Goal: Information Seeking & Learning: Learn about a topic

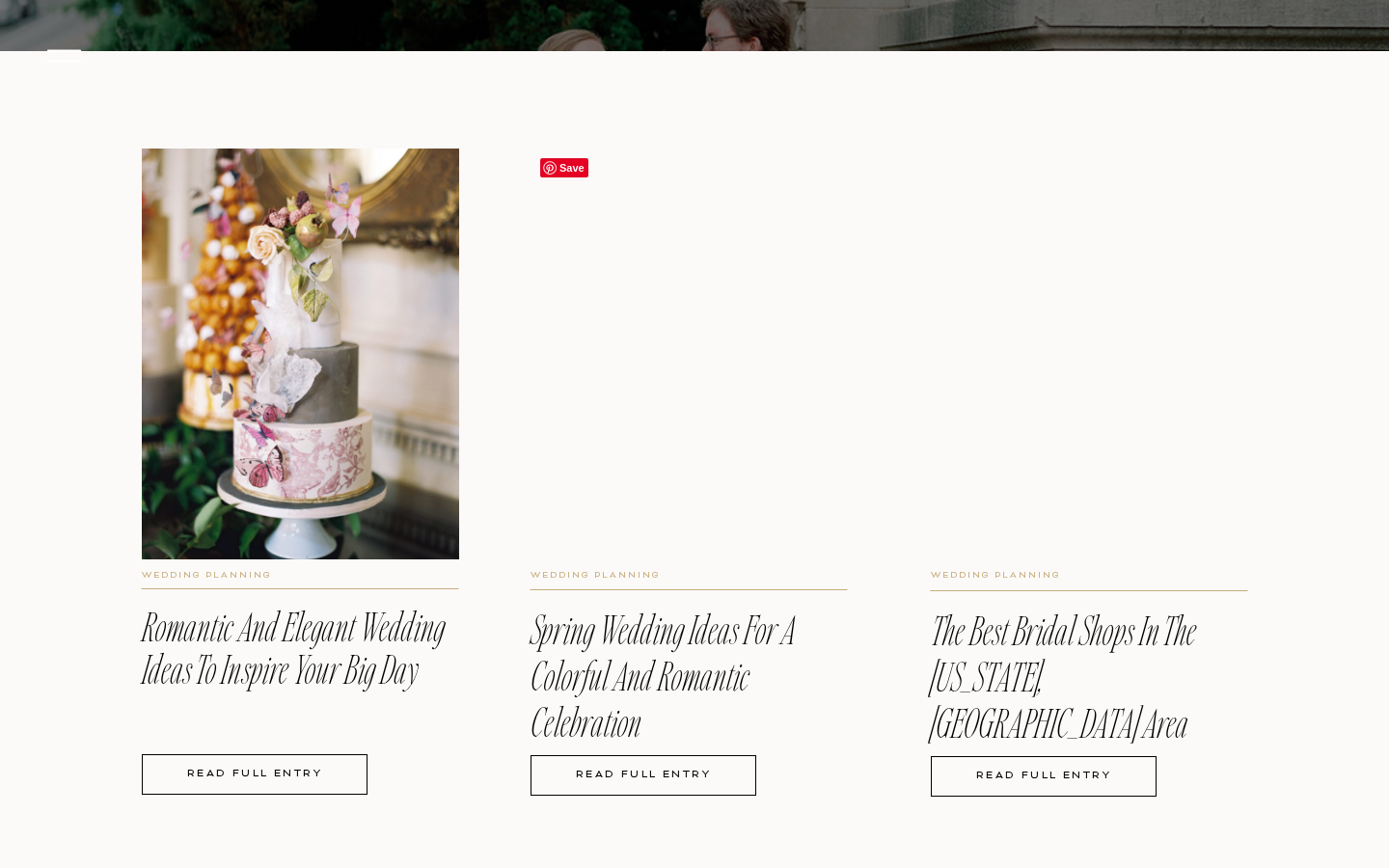
scroll to position [3953, 0]
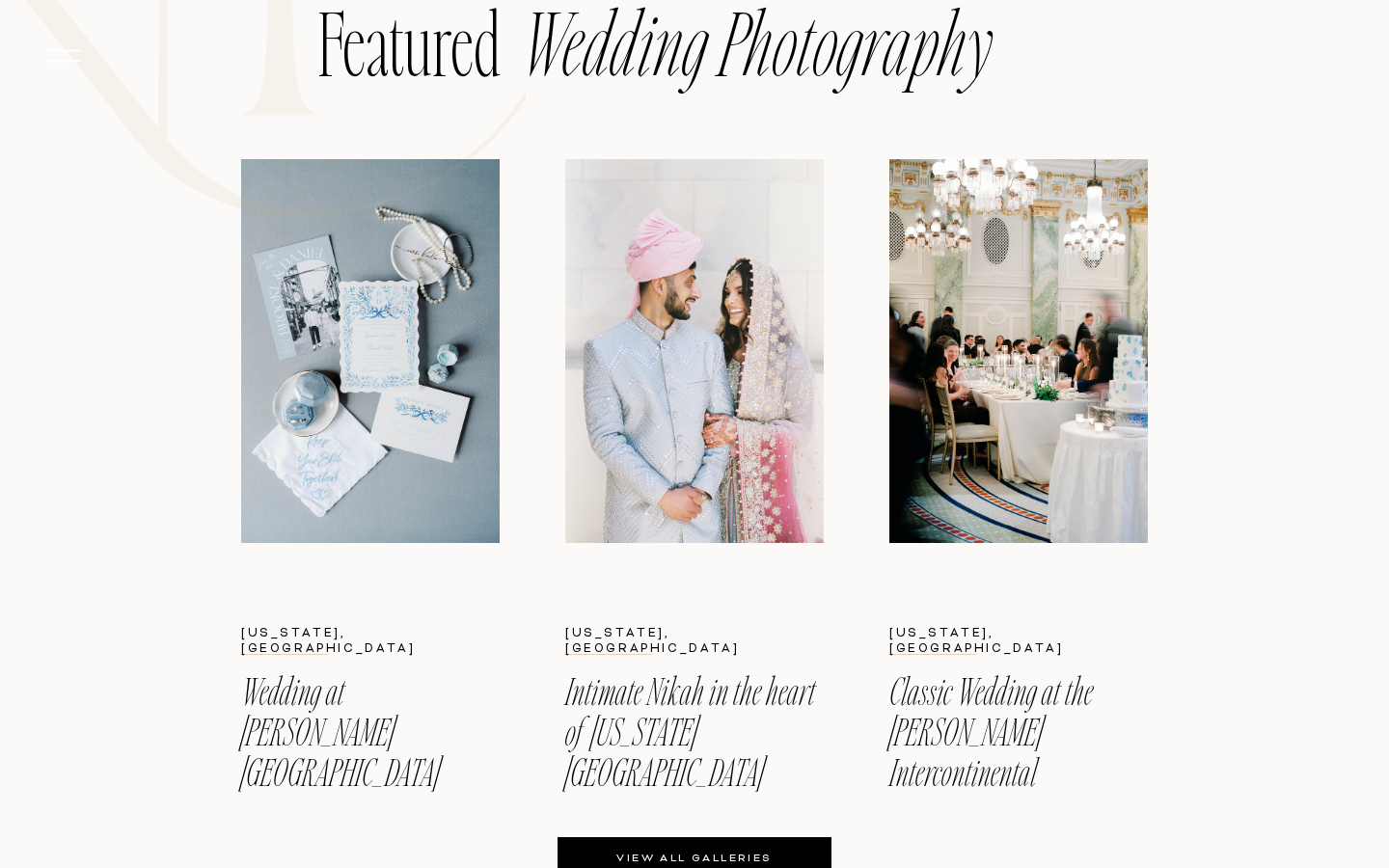
click at [703, 487] on div at bounding box center [694, 351] width 259 height 384
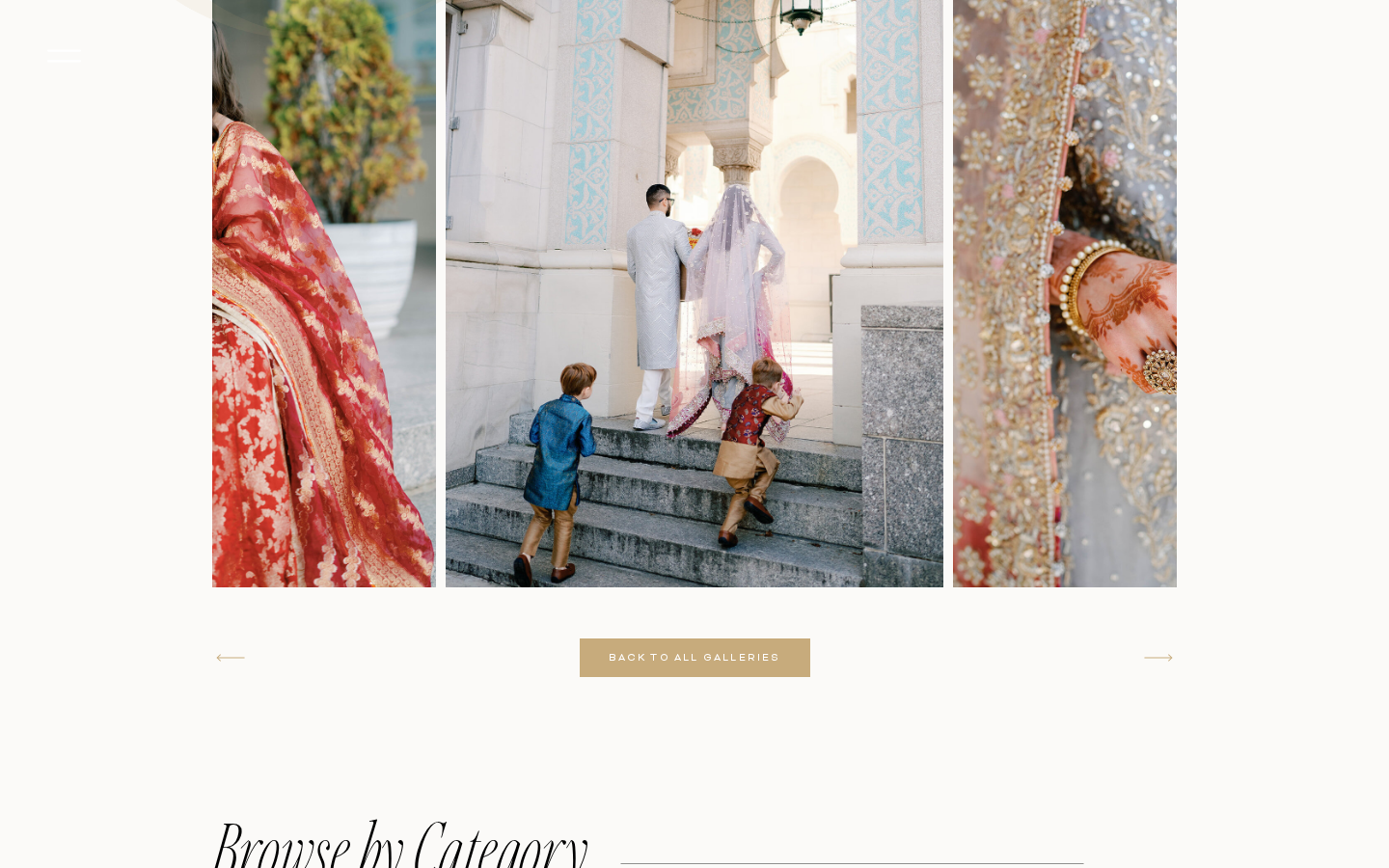
scroll to position [6656, 0]
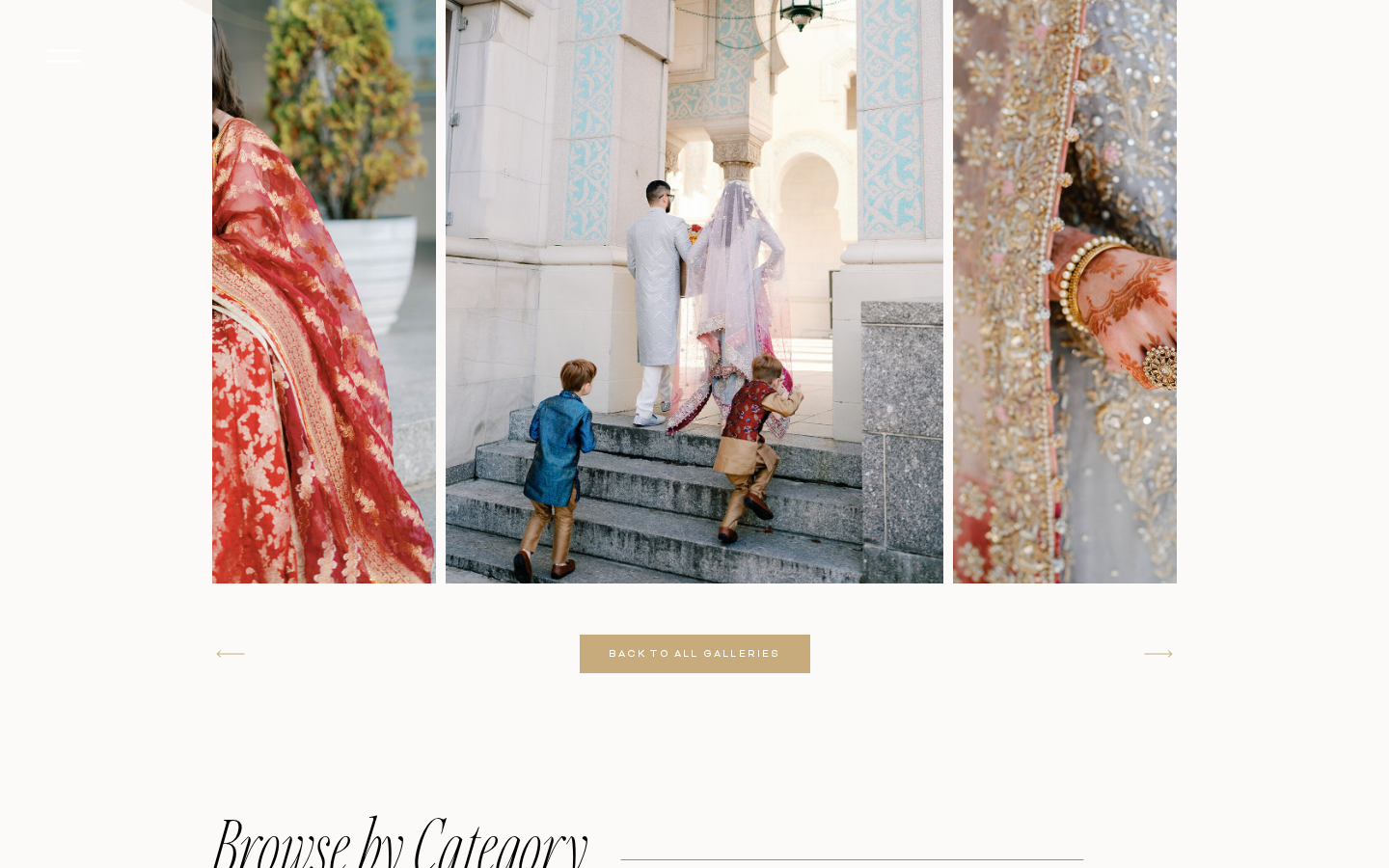
click at [1170, 658] on icon at bounding box center [1159, 654] width 37 height 37
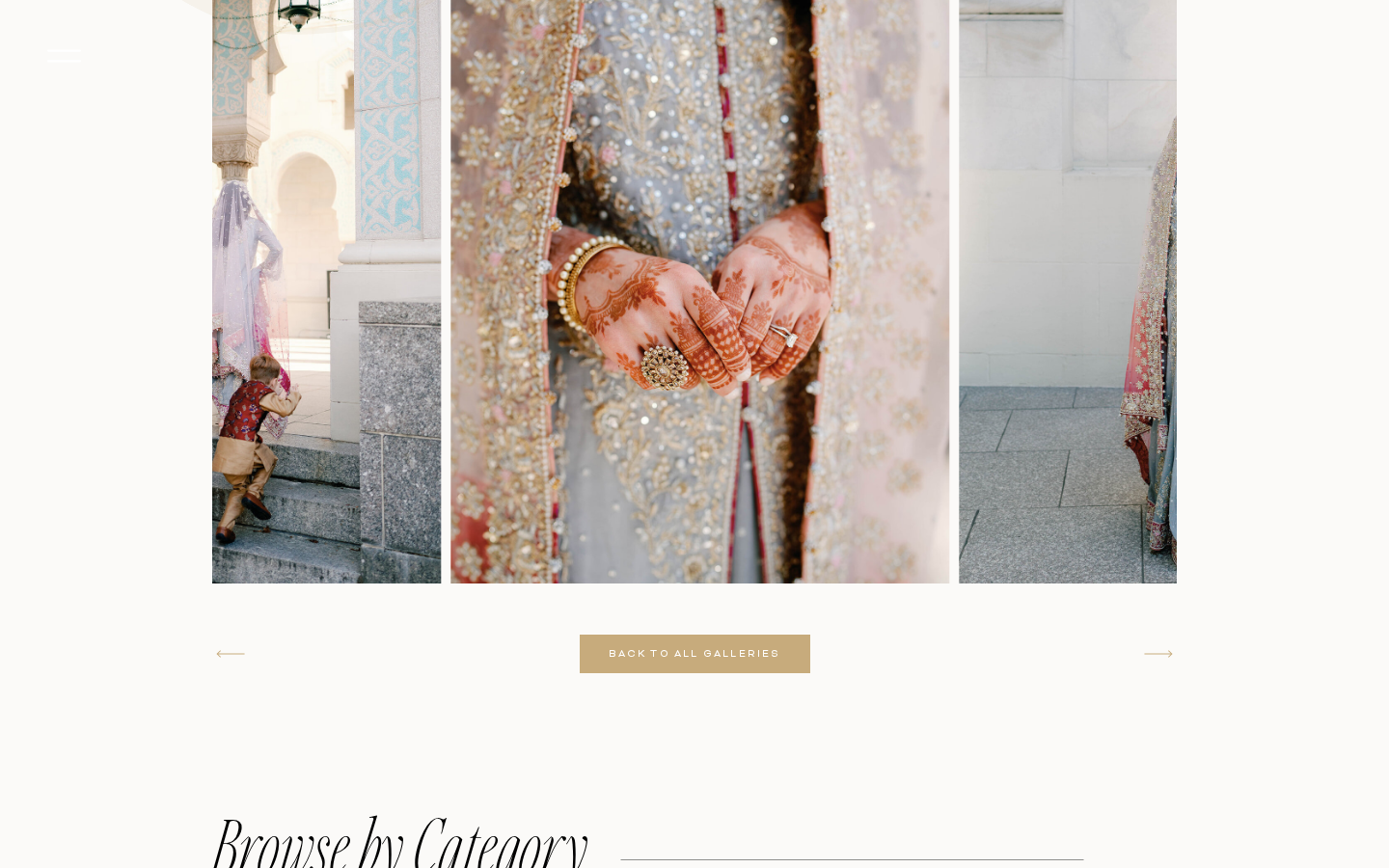
click at [1170, 658] on icon at bounding box center [1159, 654] width 37 height 37
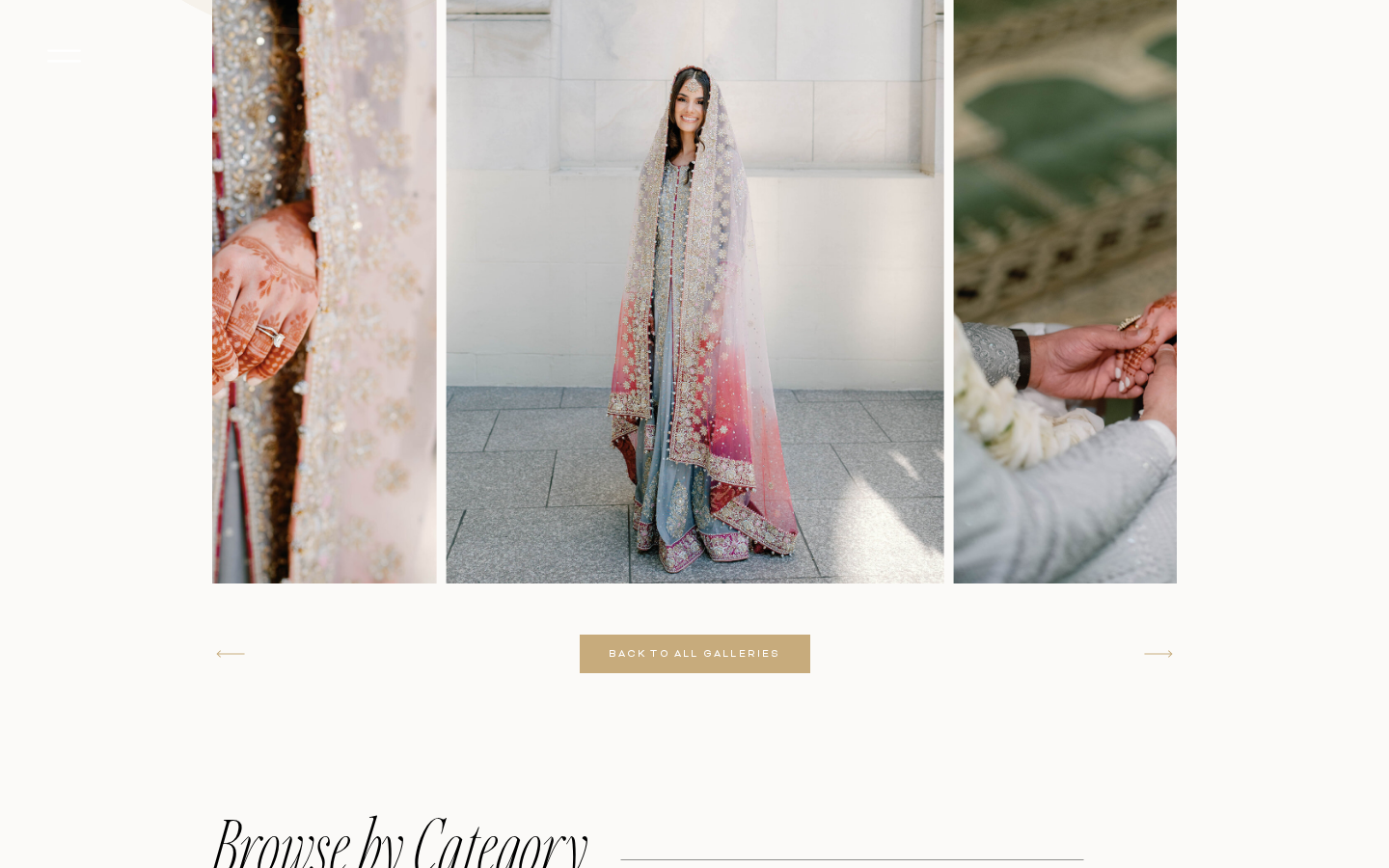
click at [1170, 658] on icon at bounding box center [1159, 654] width 37 height 37
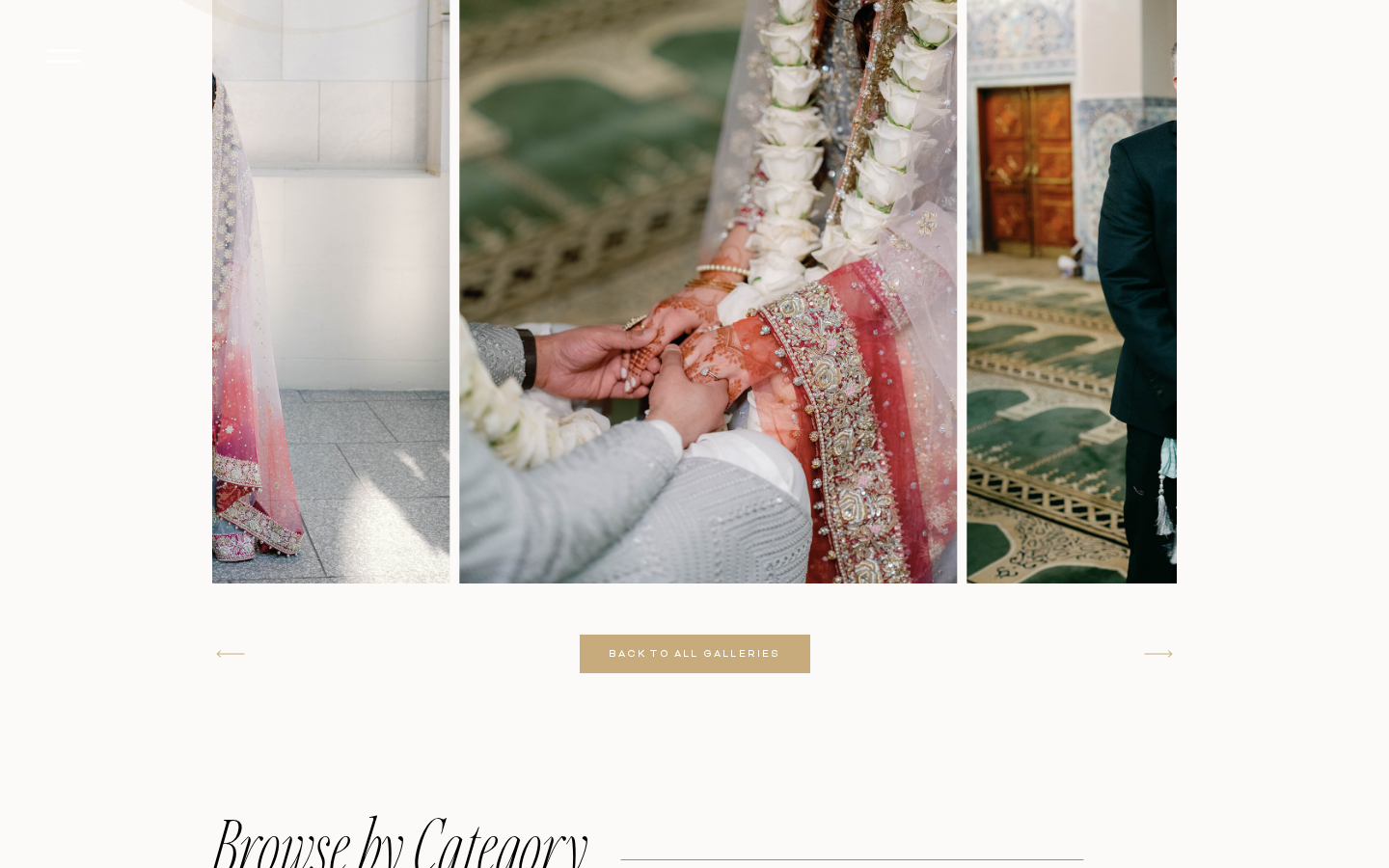
click at [1170, 658] on icon at bounding box center [1159, 654] width 37 height 37
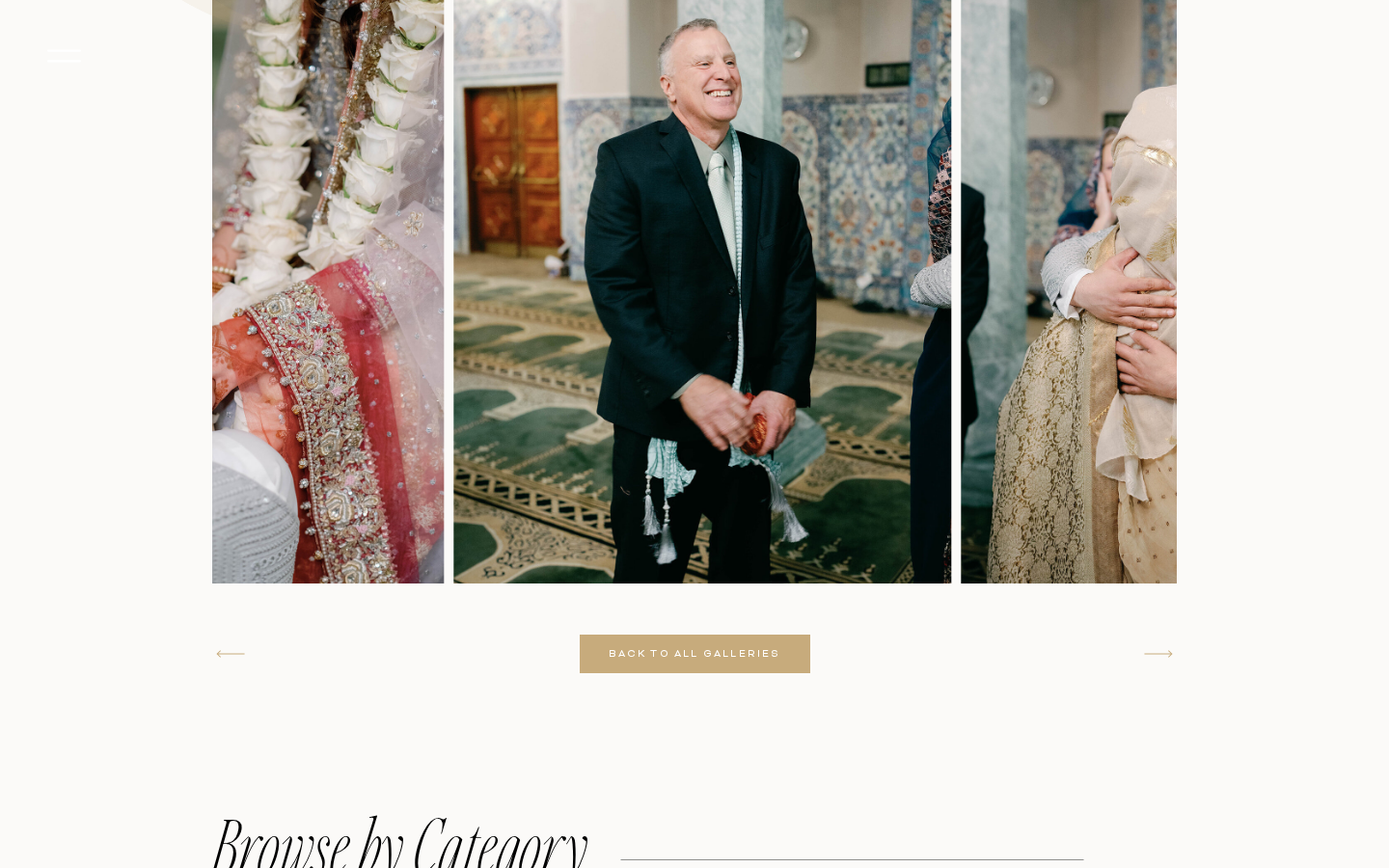
click at [1170, 658] on icon at bounding box center [1159, 654] width 37 height 37
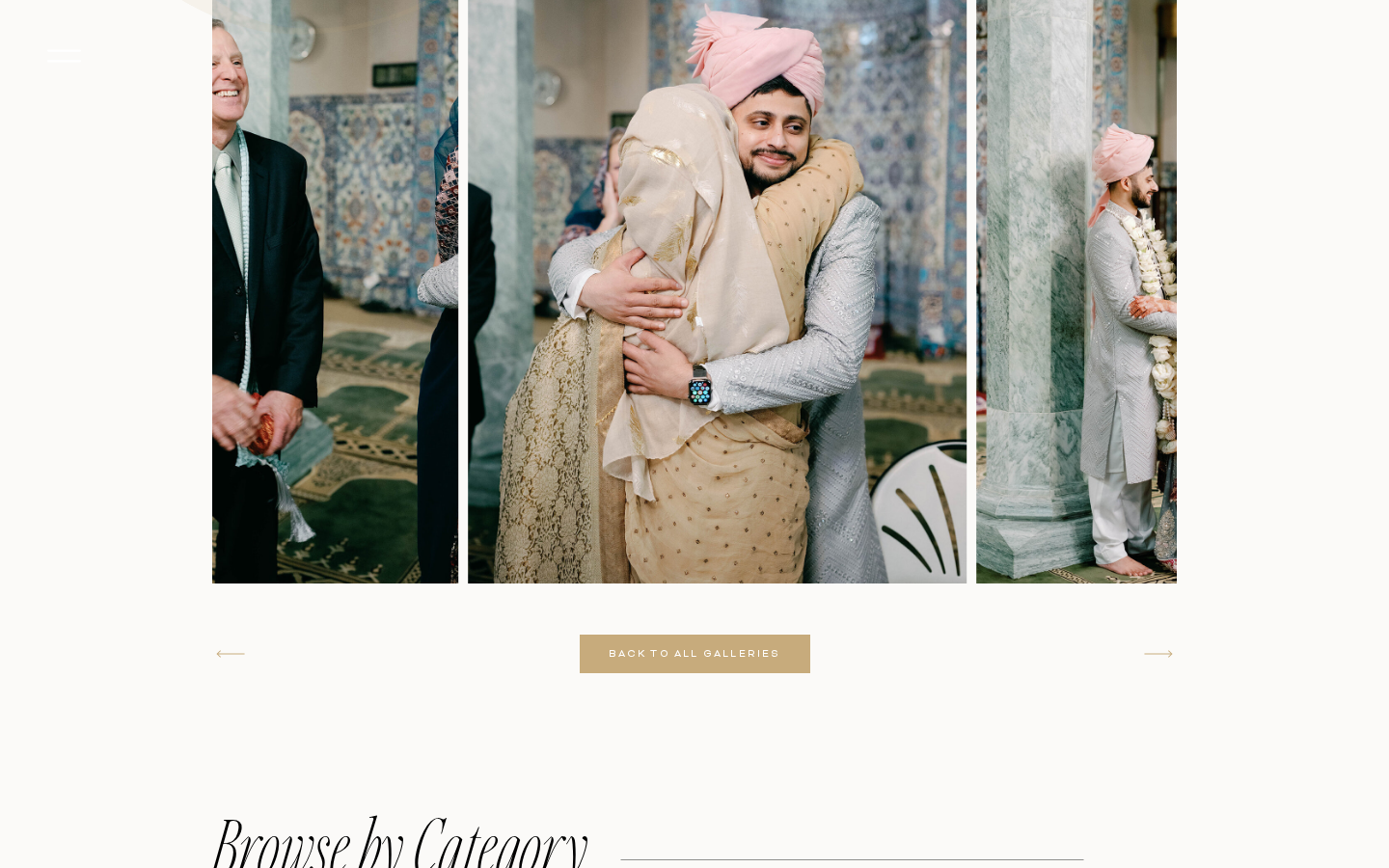
click at [1170, 658] on icon at bounding box center [1159, 654] width 37 height 37
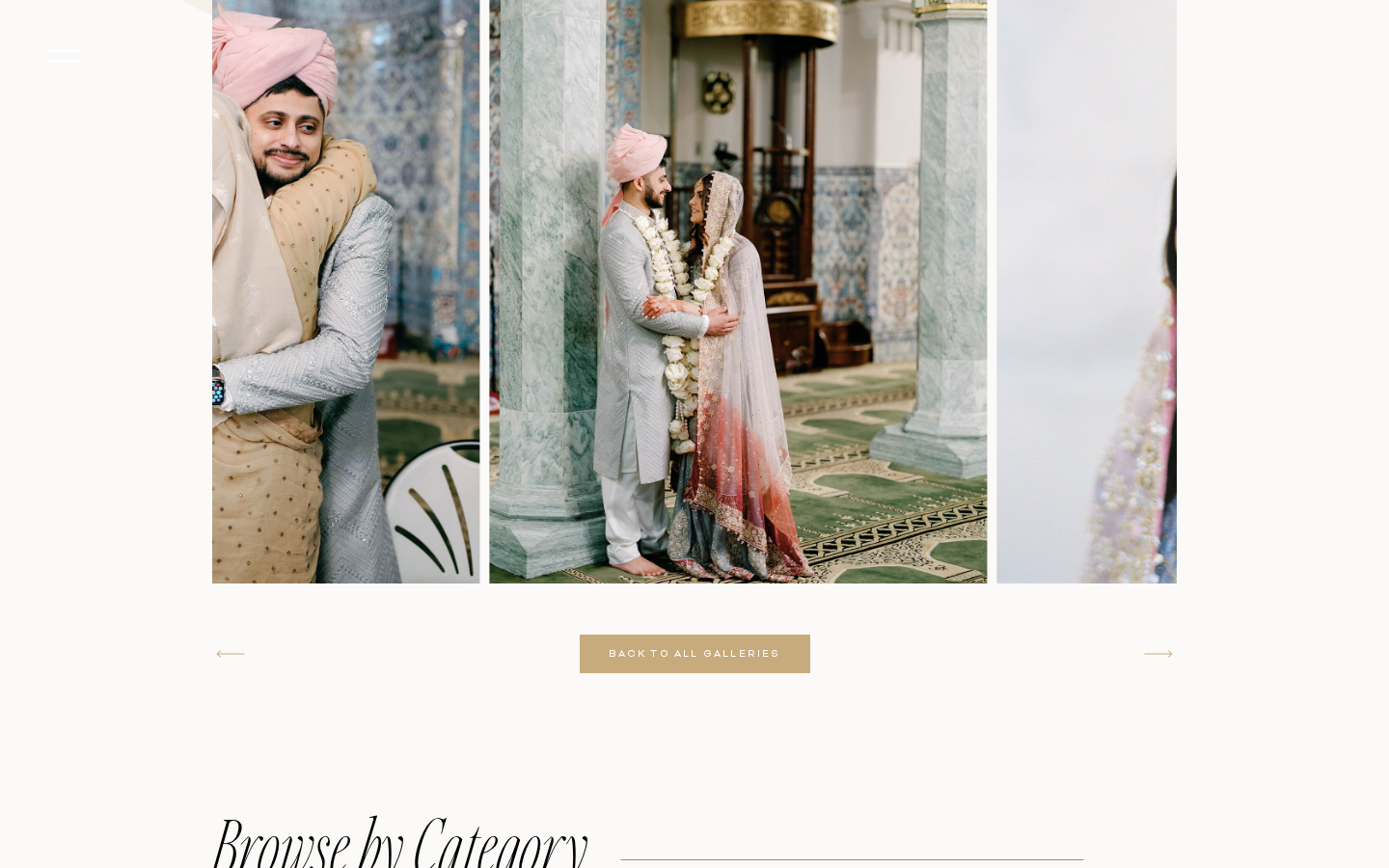
click at [1170, 658] on icon at bounding box center [1159, 654] width 37 height 37
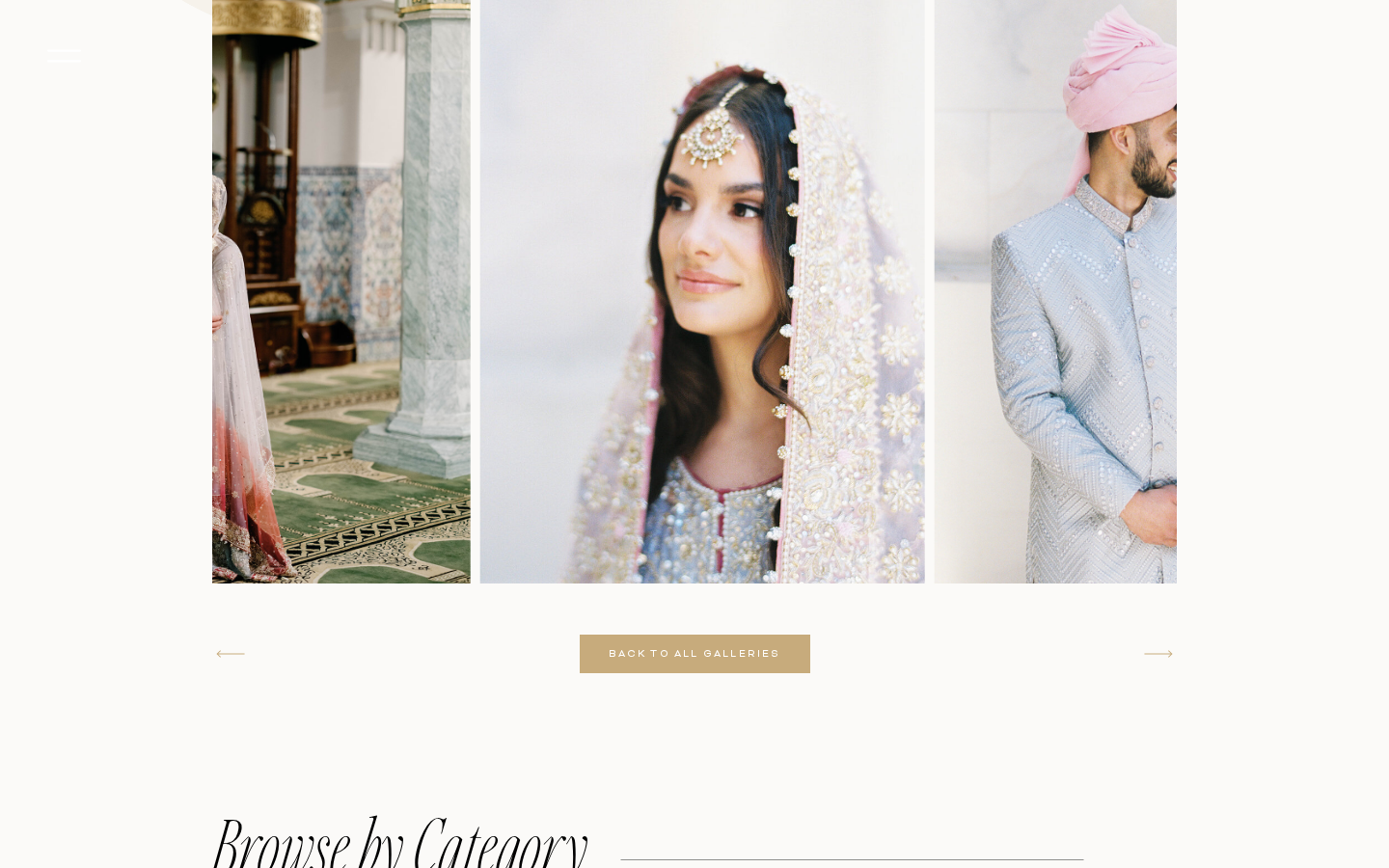
click at [1170, 658] on icon at bounding box center [1159, 654] width 37 height 37
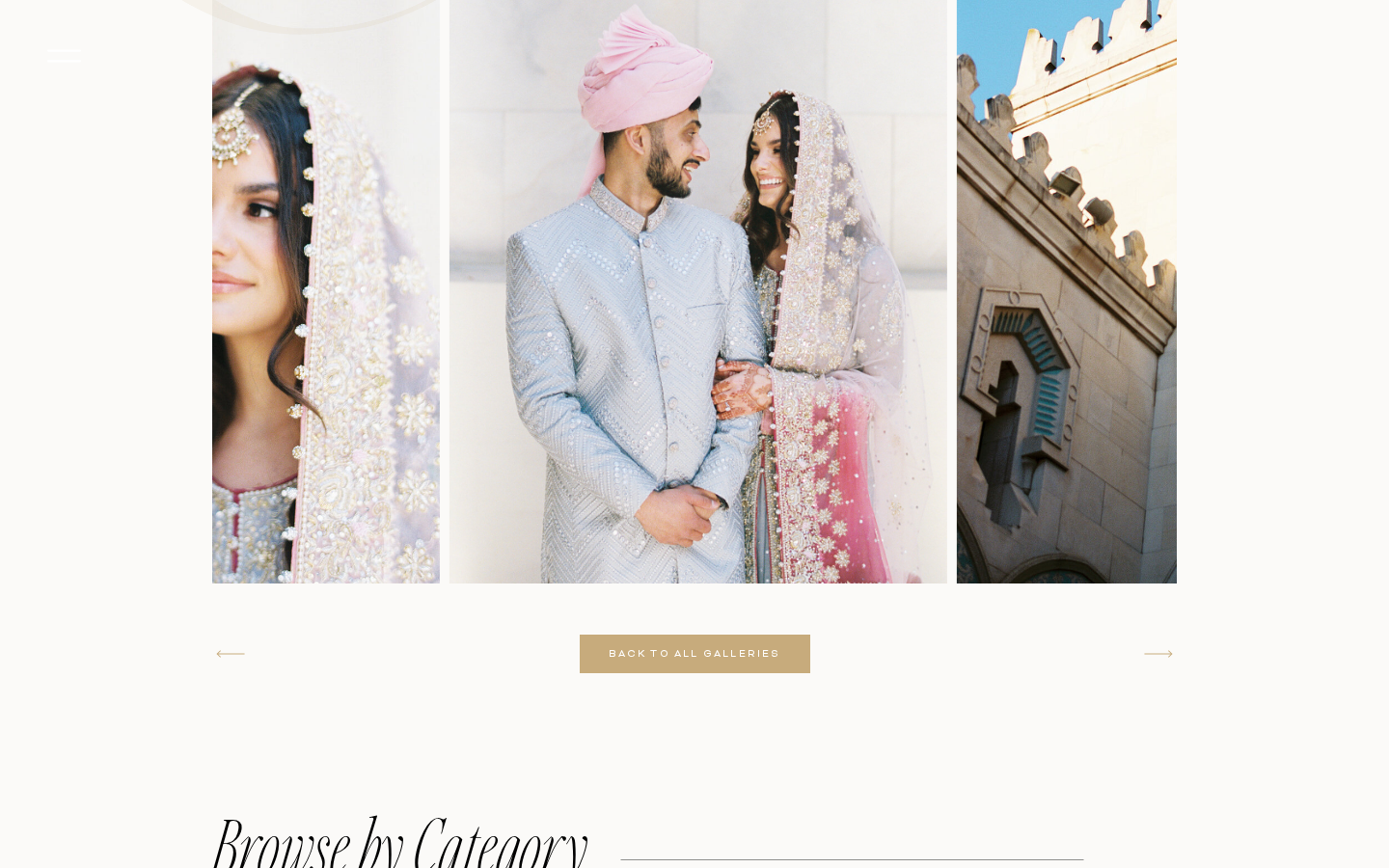
click at [1170, 658] on icon at bounding box center [1159, 654] width 37 height 37
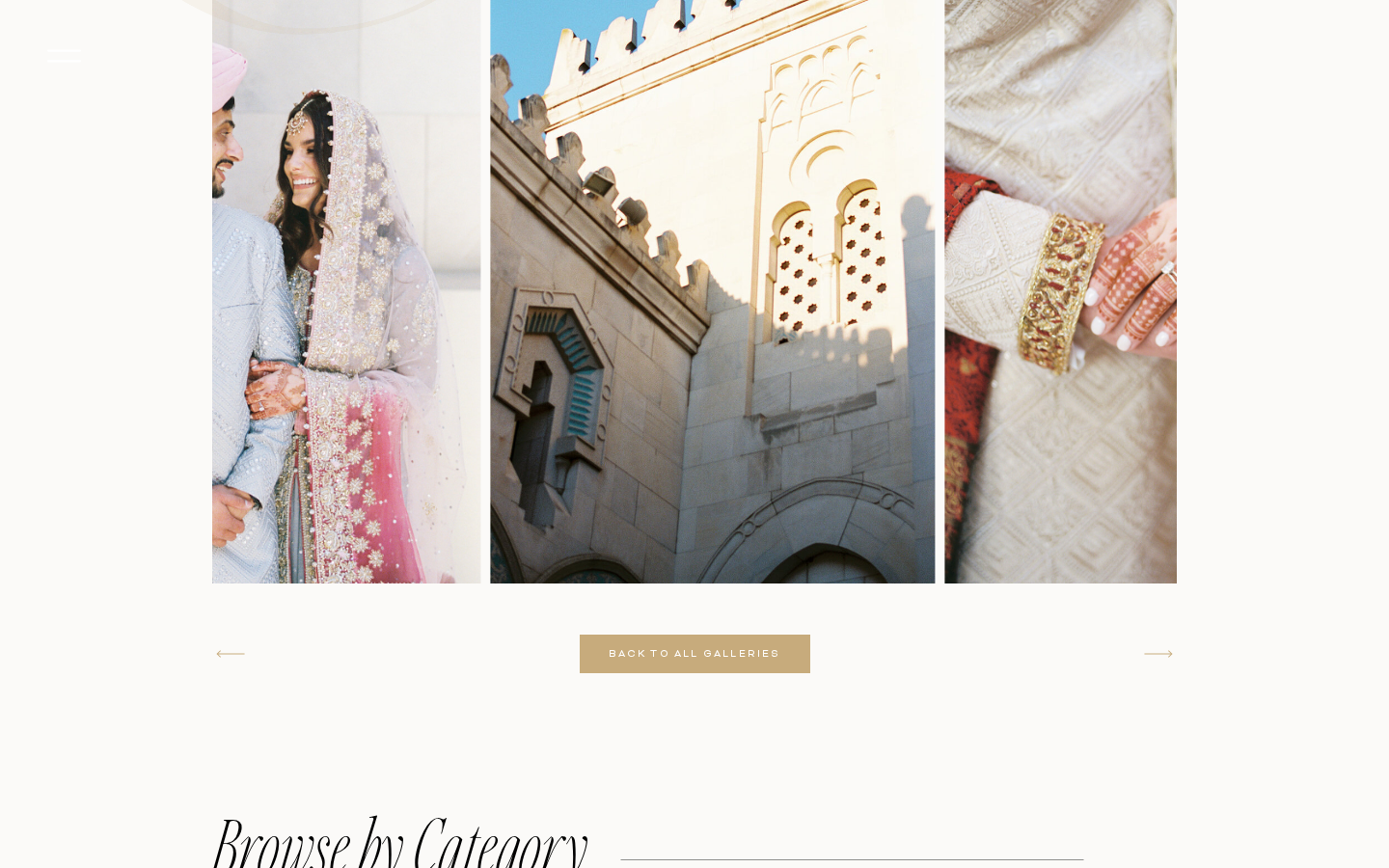
click at [1170, 658] on icon at bounding box center [1159, 654] width 37 height 37
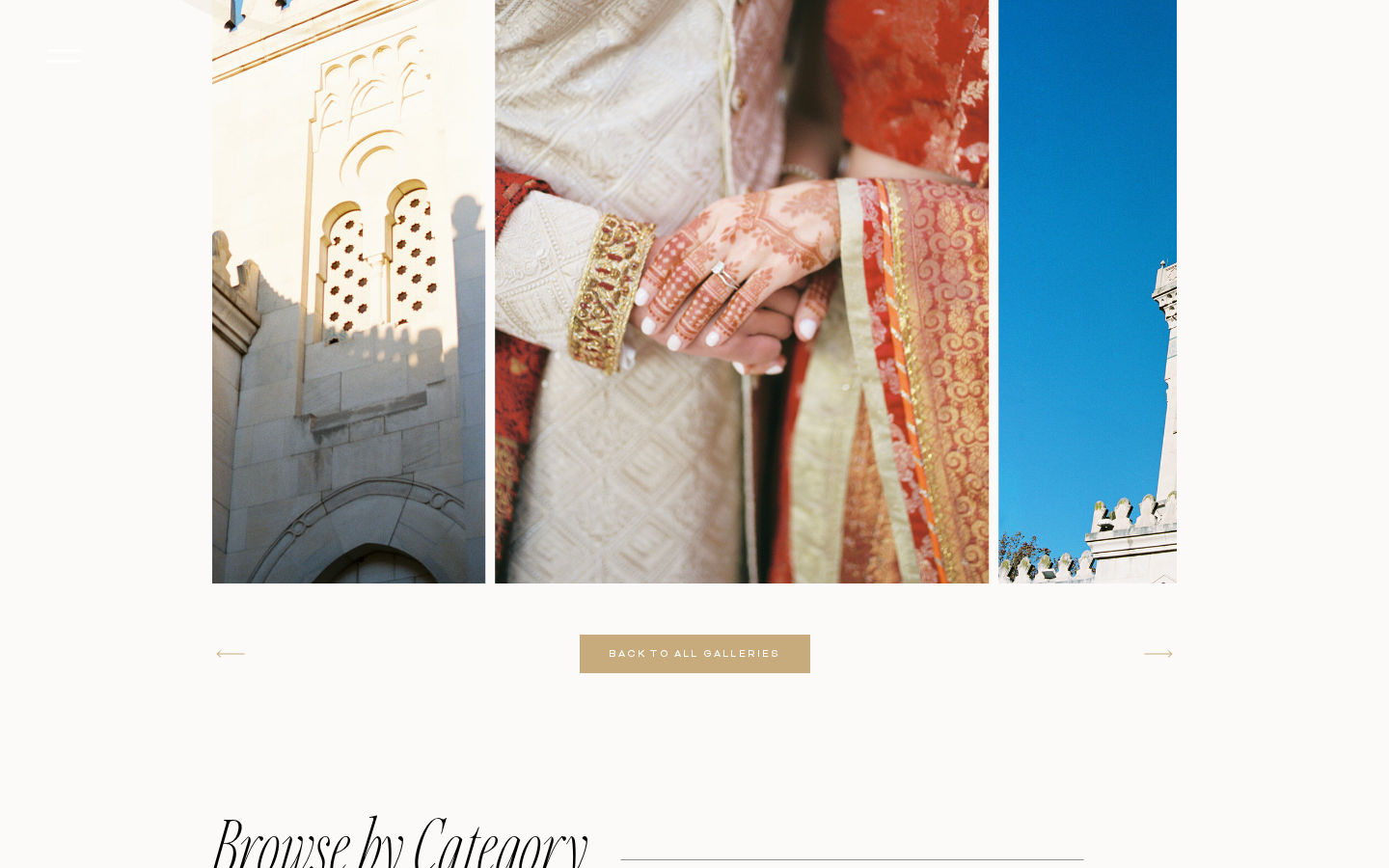
click at [1170, 658] on icon at bounding box center [1159, 654] width 37 height 37
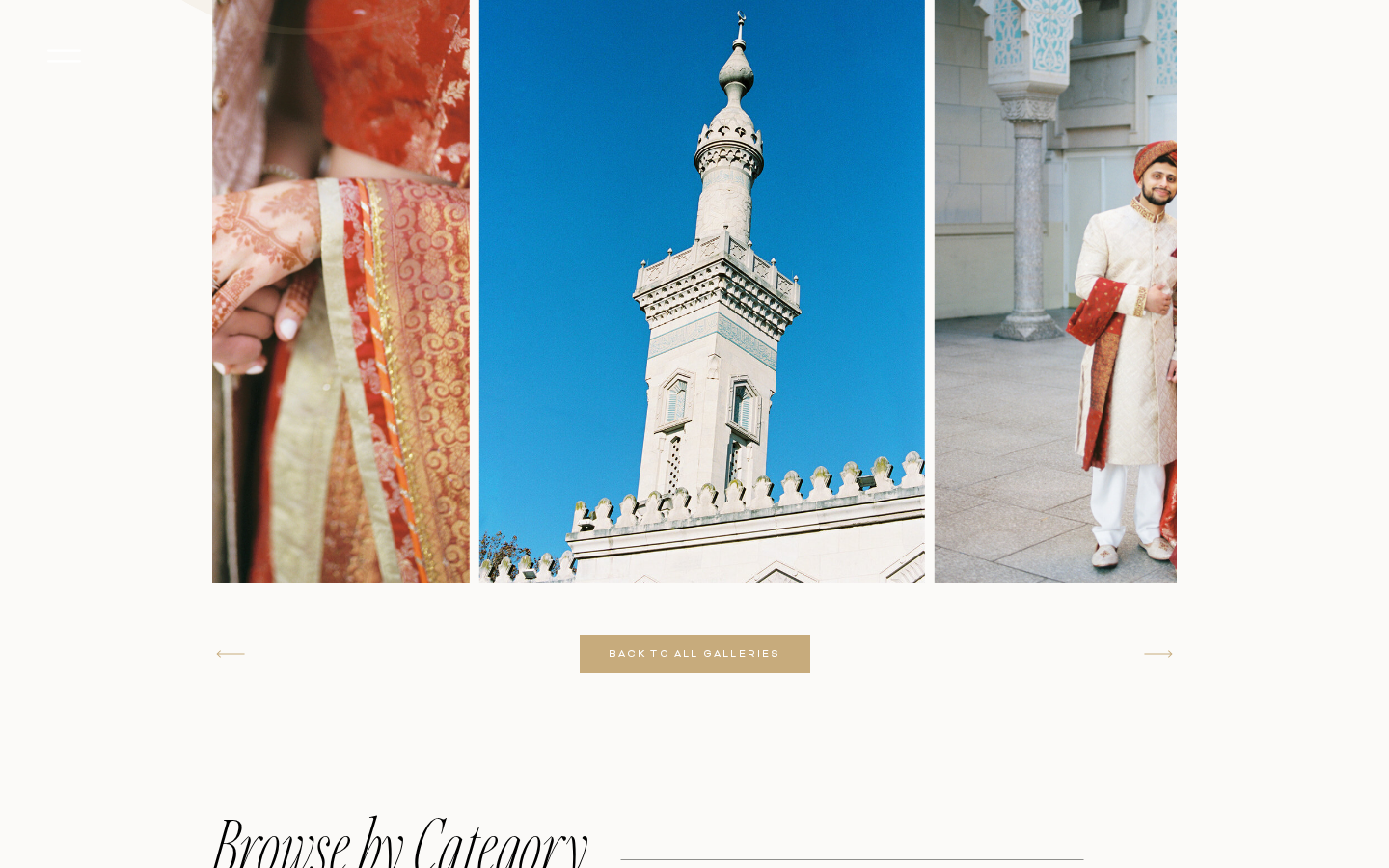
click at [1170, 658] on icon at bounding box center [1159, 654] width 37 height 37
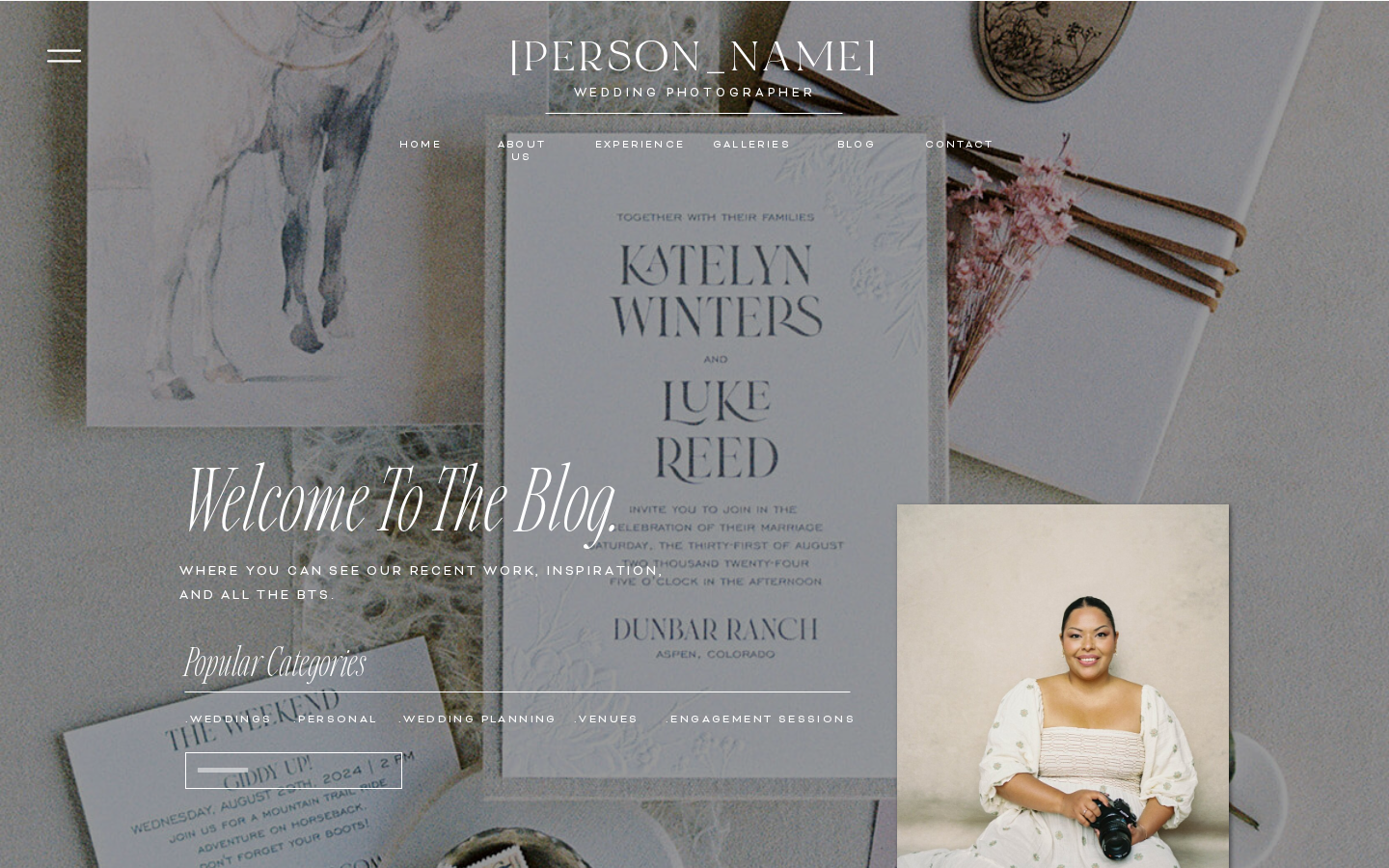
scroll to position [0, 0]
click at [843, 140] on div "Blog" at bounding box center [857, 144] width 45 height 13
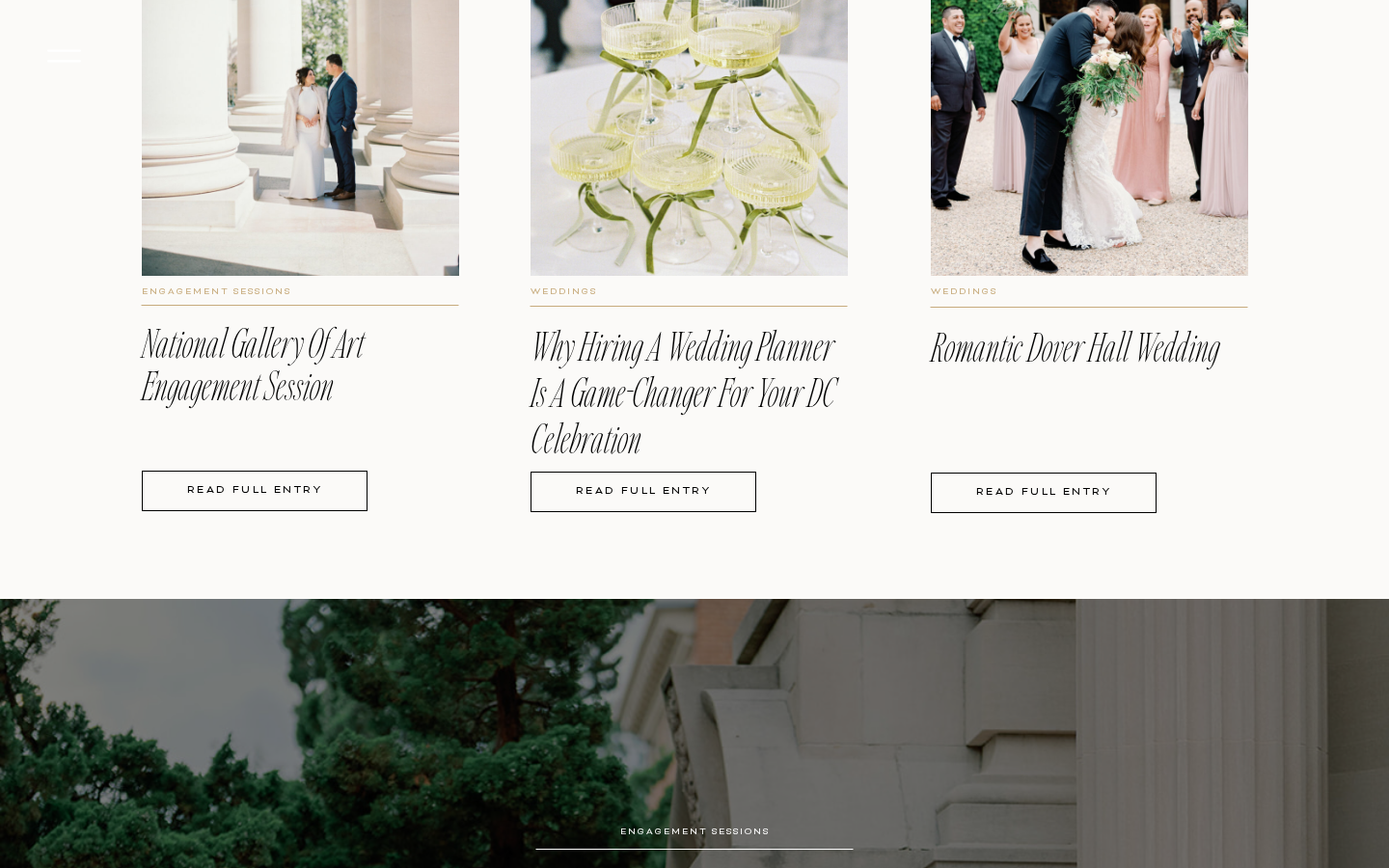
scroll to position [2744, 0]
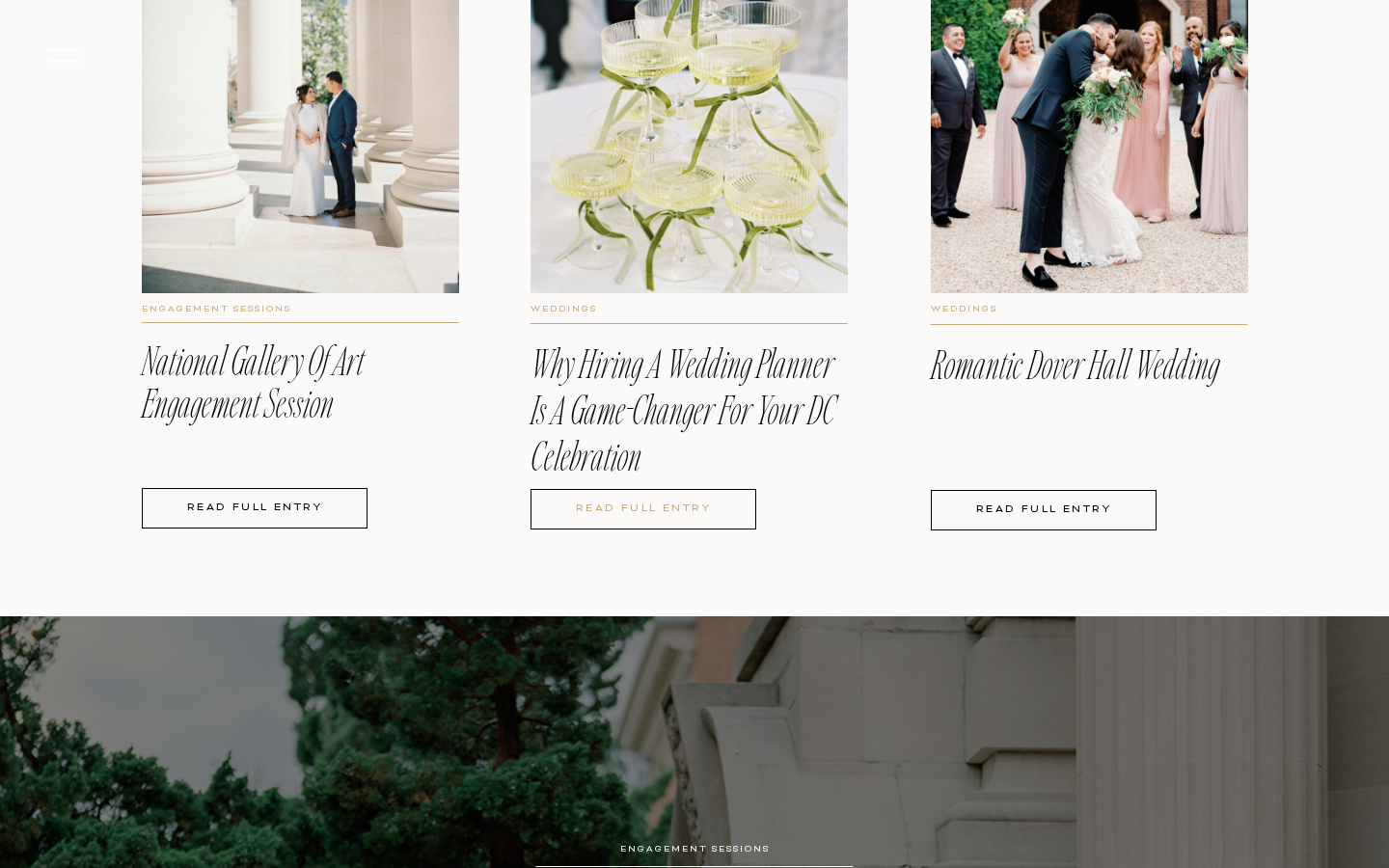
click at [673, 515] on nav "READ full entry" at bounding box center [643, 510] width 216 height 16
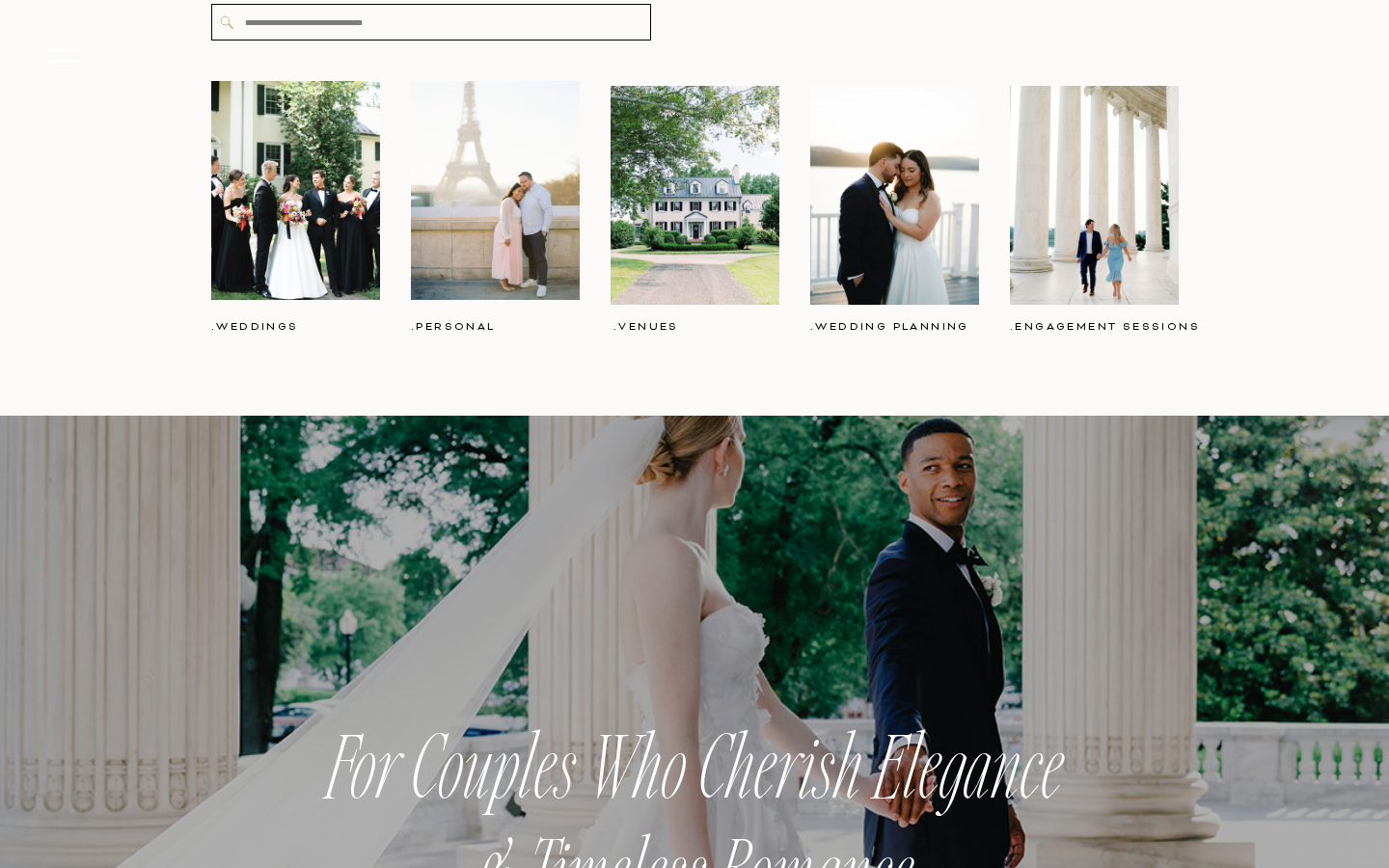
scroll to position [7561, 0]
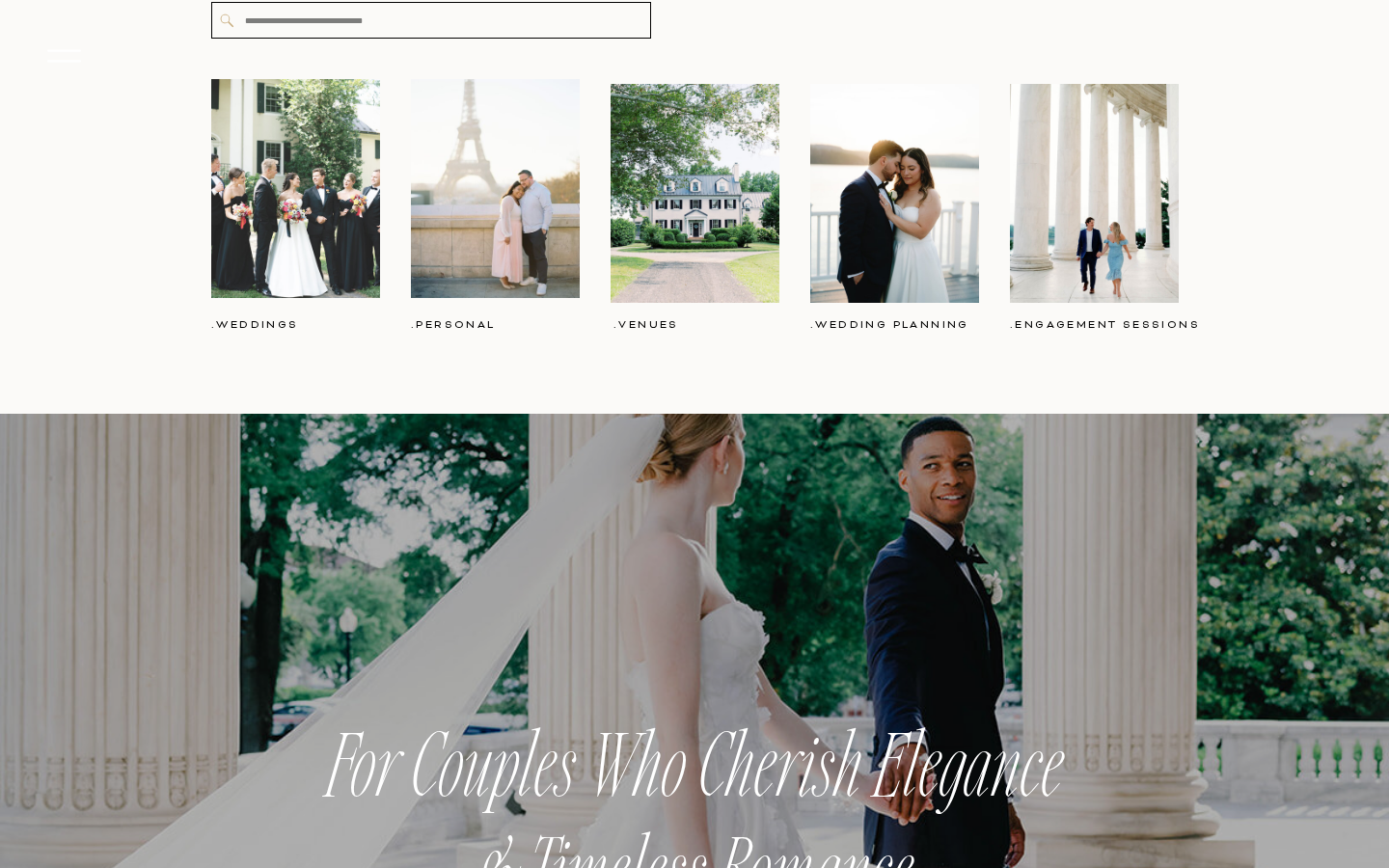
click at [225, 159] on div at bounding box center [296, 189] width 169 height 219
click at [233, 186] on div at bounding box center [296, 189] width 169 height 219
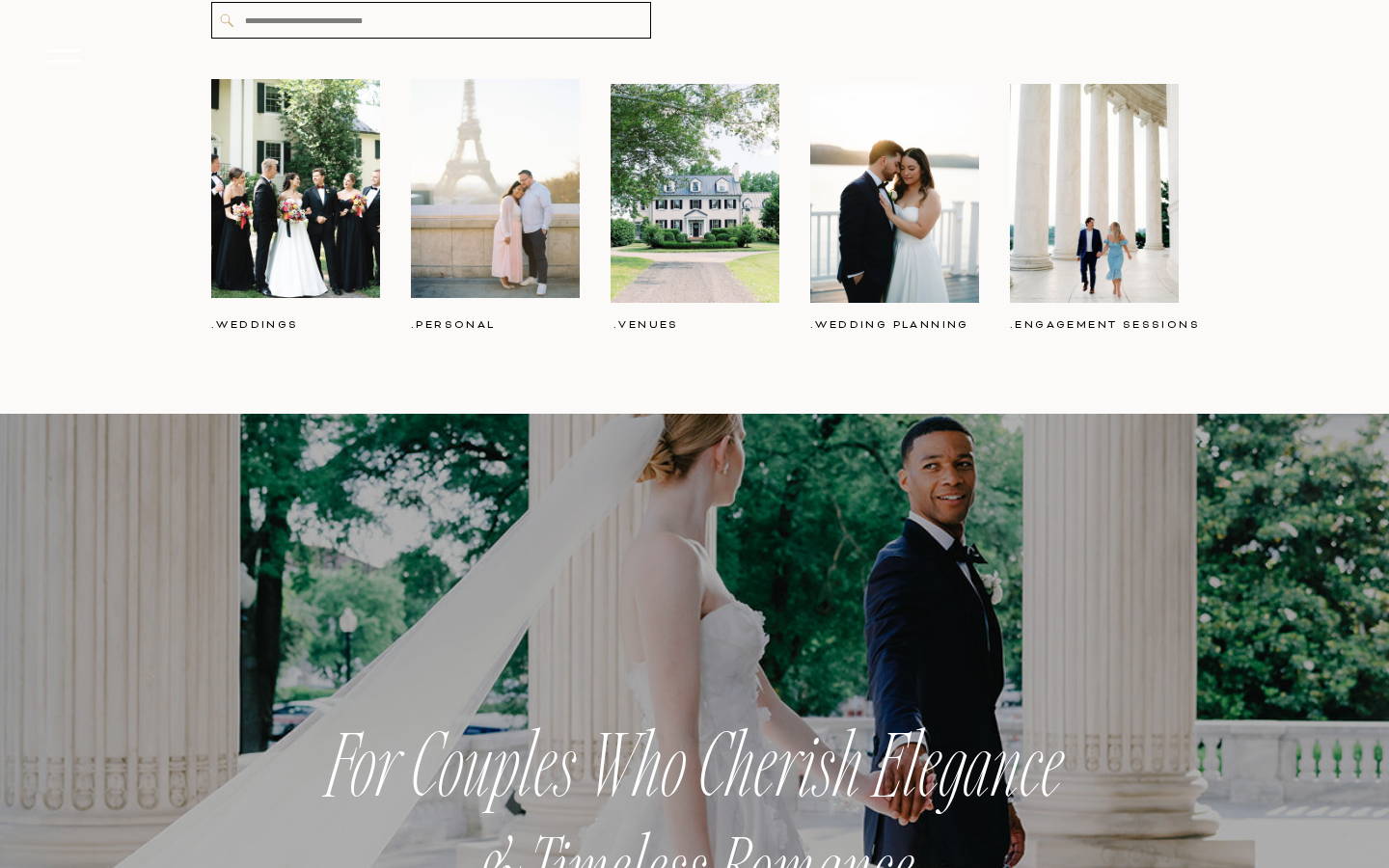
click at [265, 322] on h3 ".weddings" at bounding box center [257, 327] width 92 height 20
